Goal: Task Accomplishment & Management: Manage account settings

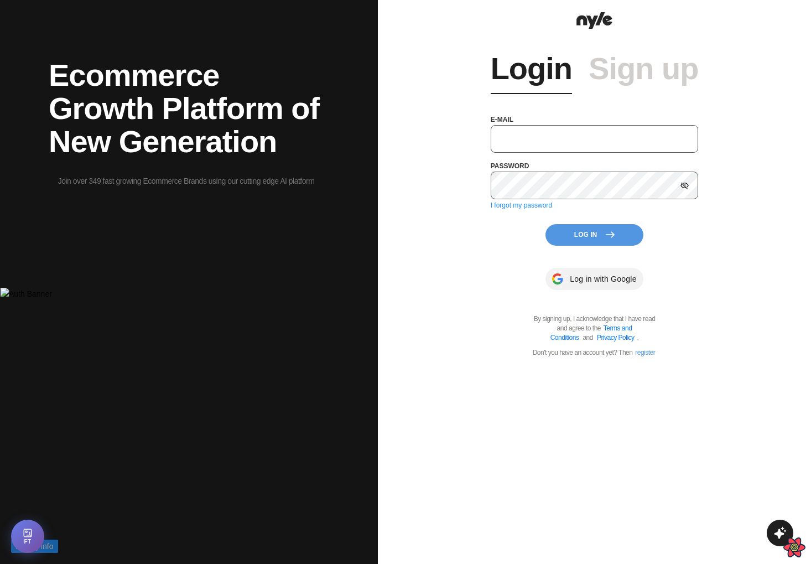
type input "showroom@nyle.ai"
click at [586, 236] on button "Log In" at bounding box center [595, 235] width 98 height 22
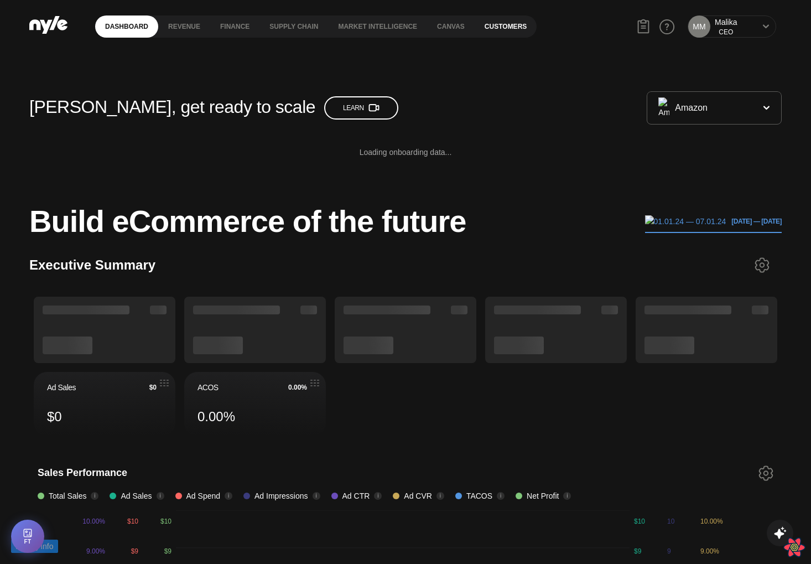
click at [493, 24] on link "Customers" at bounding box center [506, 26] width 62 height 22
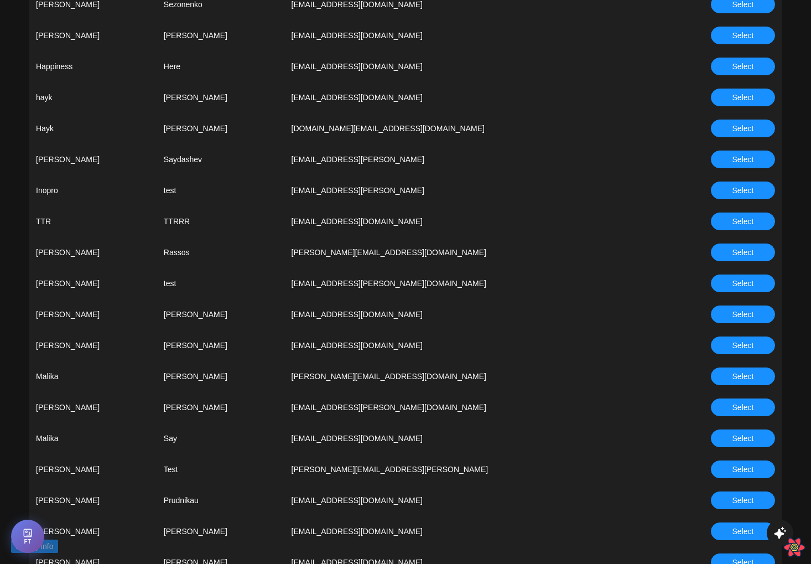
scroll to position [562, 0]
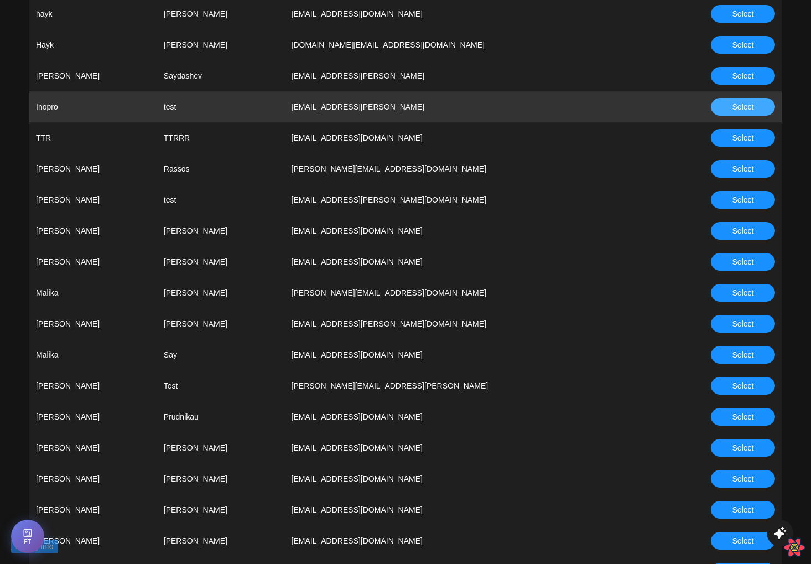
click at [727, 107] on button "Select" at bounding box center [743, 107] width 64 height 18
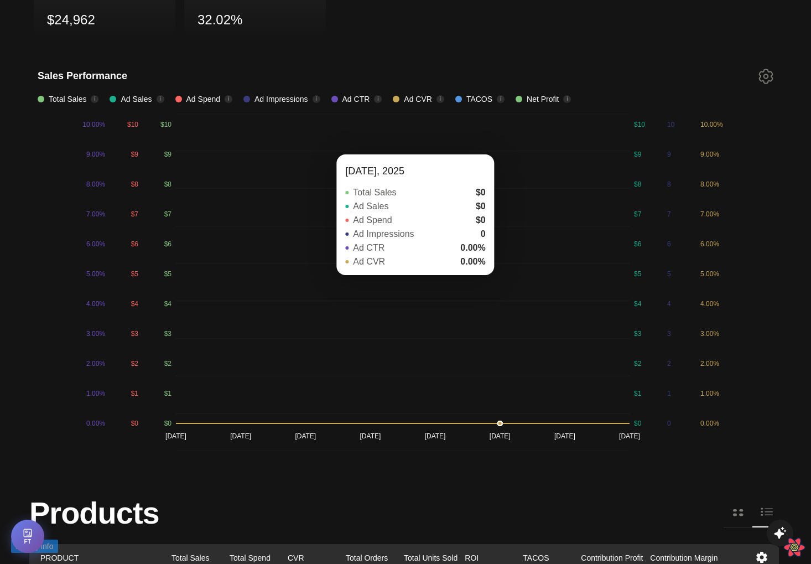
scroll to position [649, 0]
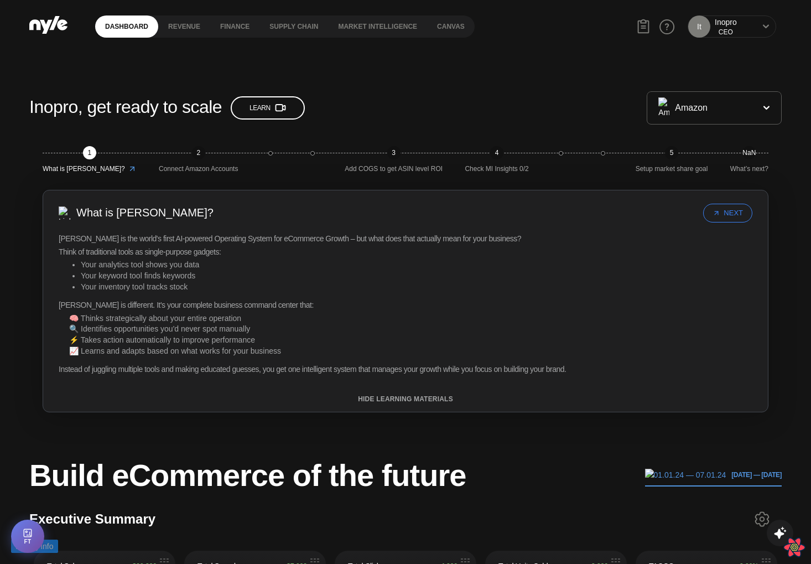
click at [287, 94] on div "Inopro, get ready to scale Learn" at bounding box center [338, 108] width 618 height 29
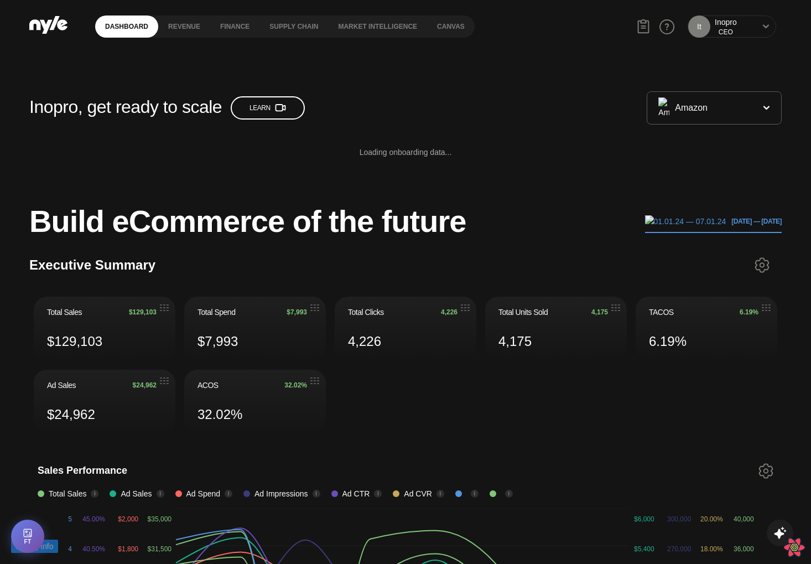
scroll to position [139, 1]
